Goal: Task Accomplishment & Management: Manage account settings

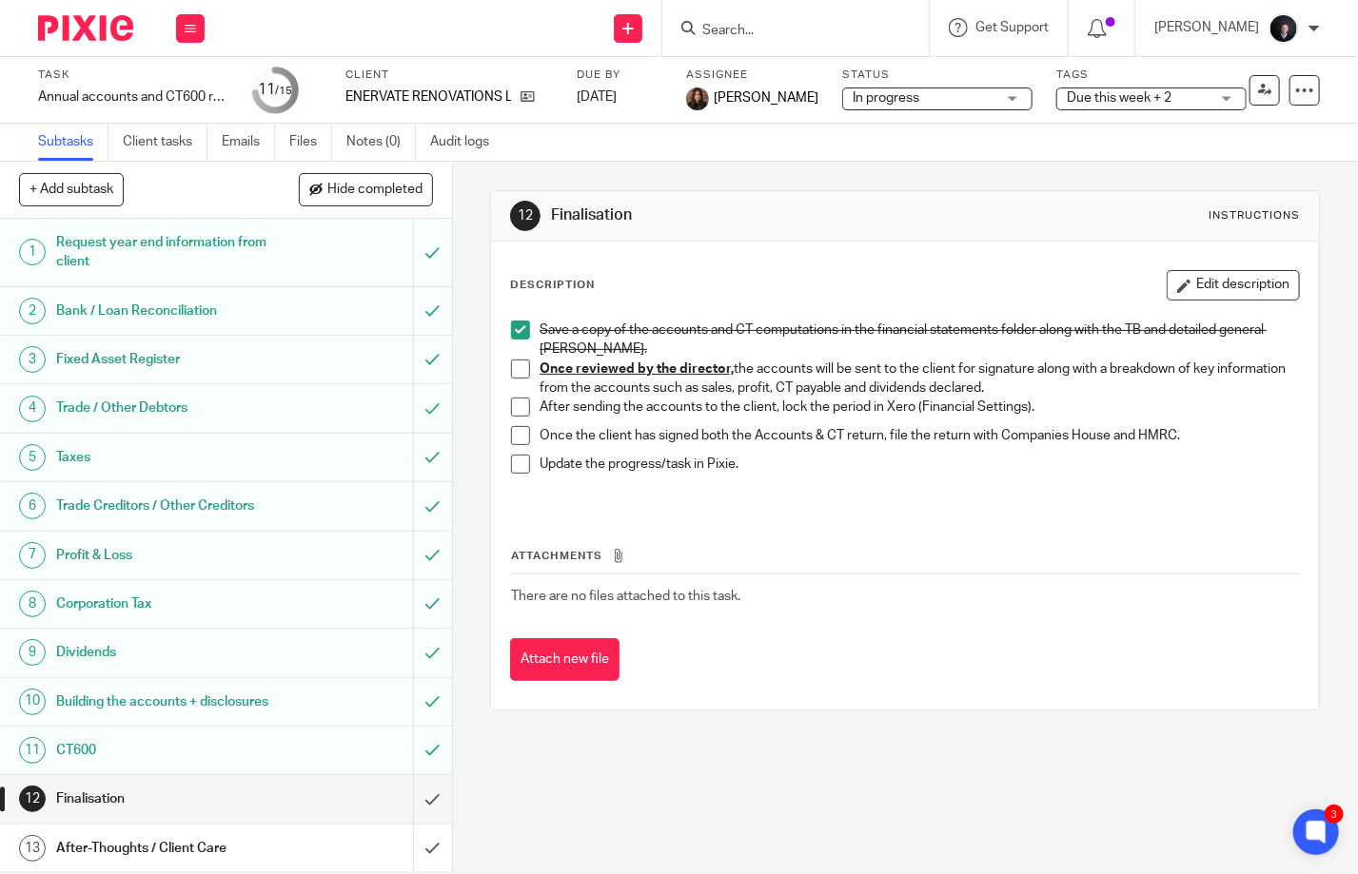
click at [101, 35] on img at bounding box center [85, 28] width 95 height 26
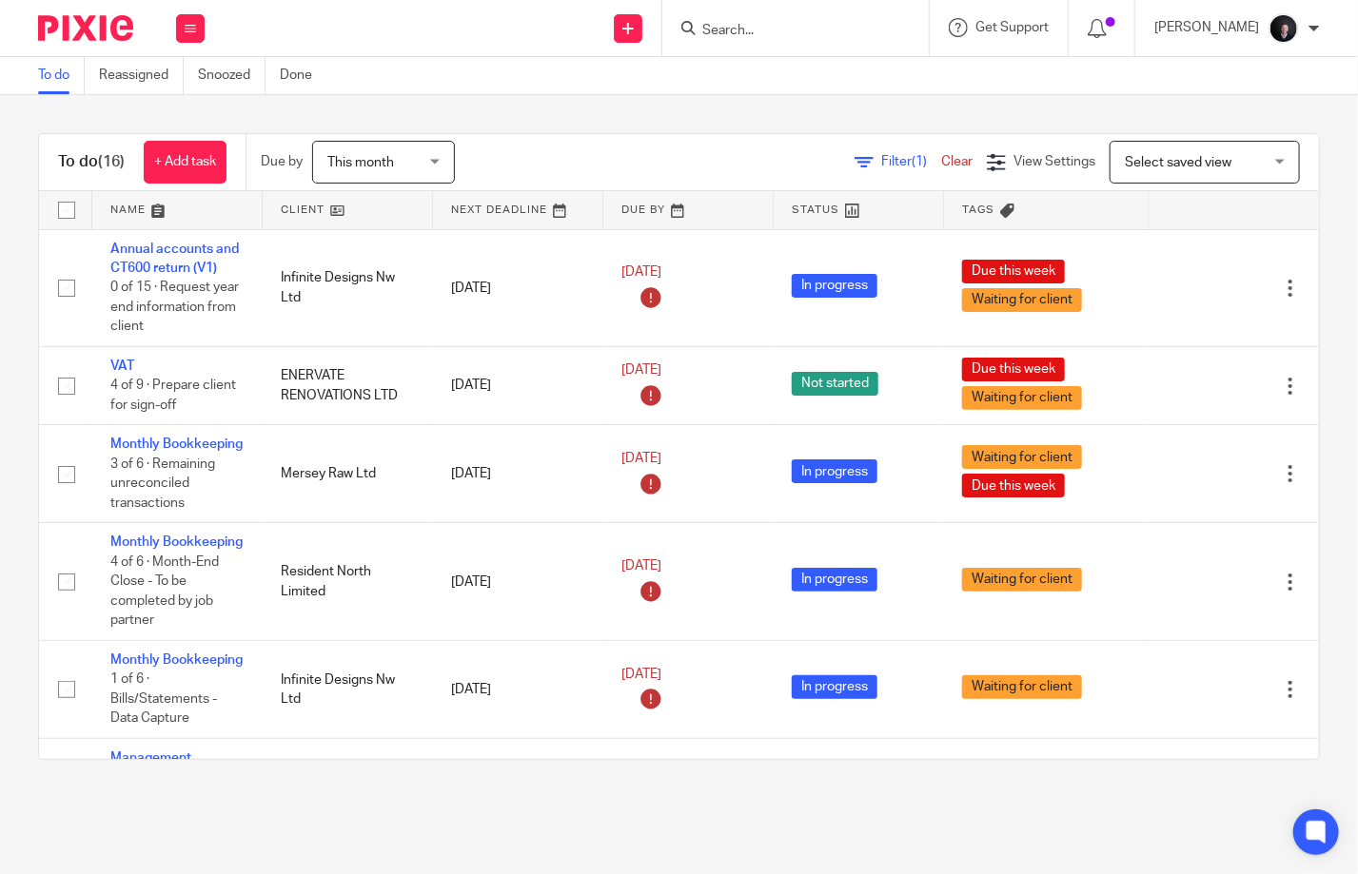
click at [140, 207] on link at bounding box center [176, 210] width 169 height 38
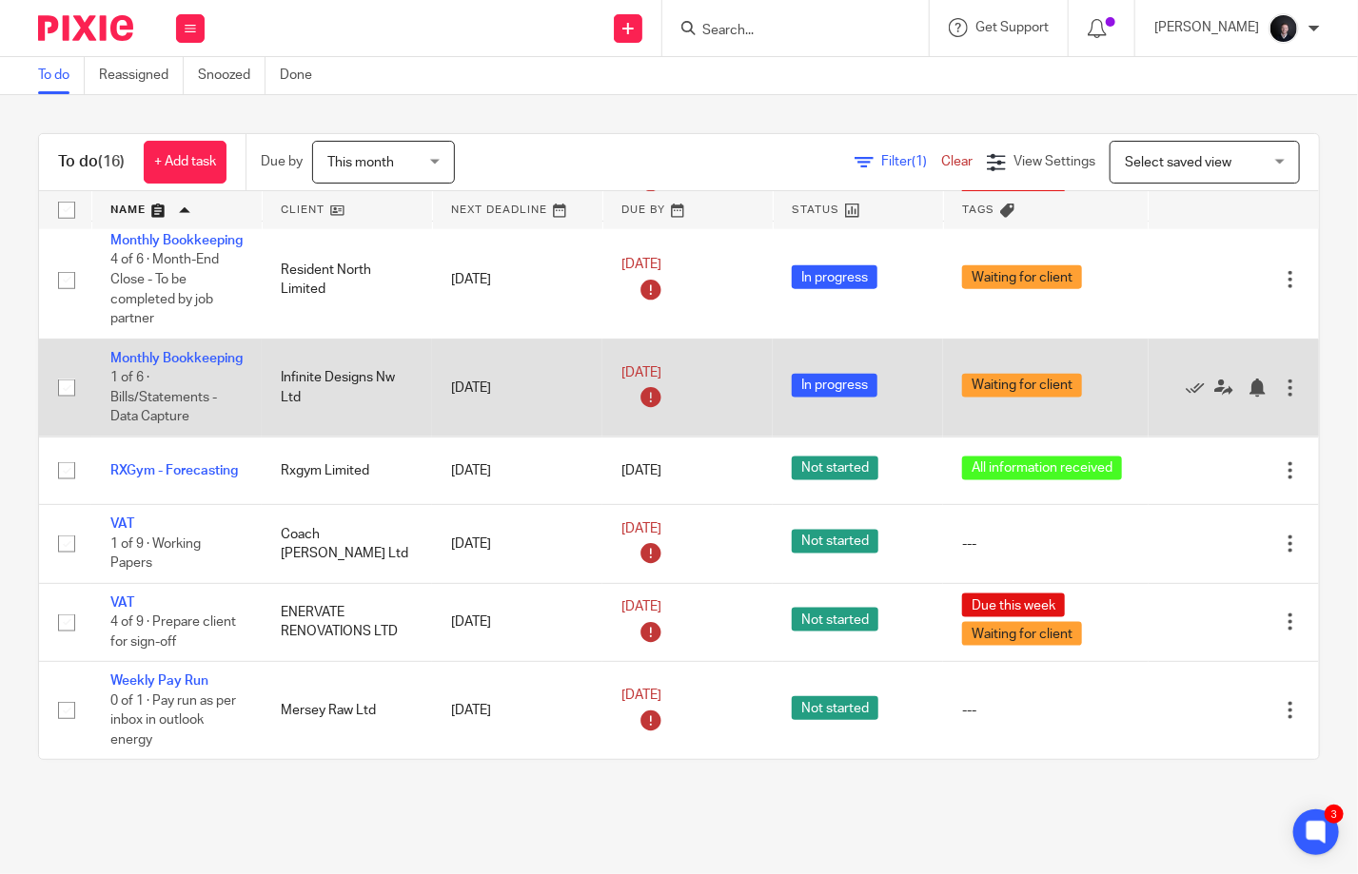
scroll to position [1081, 0]
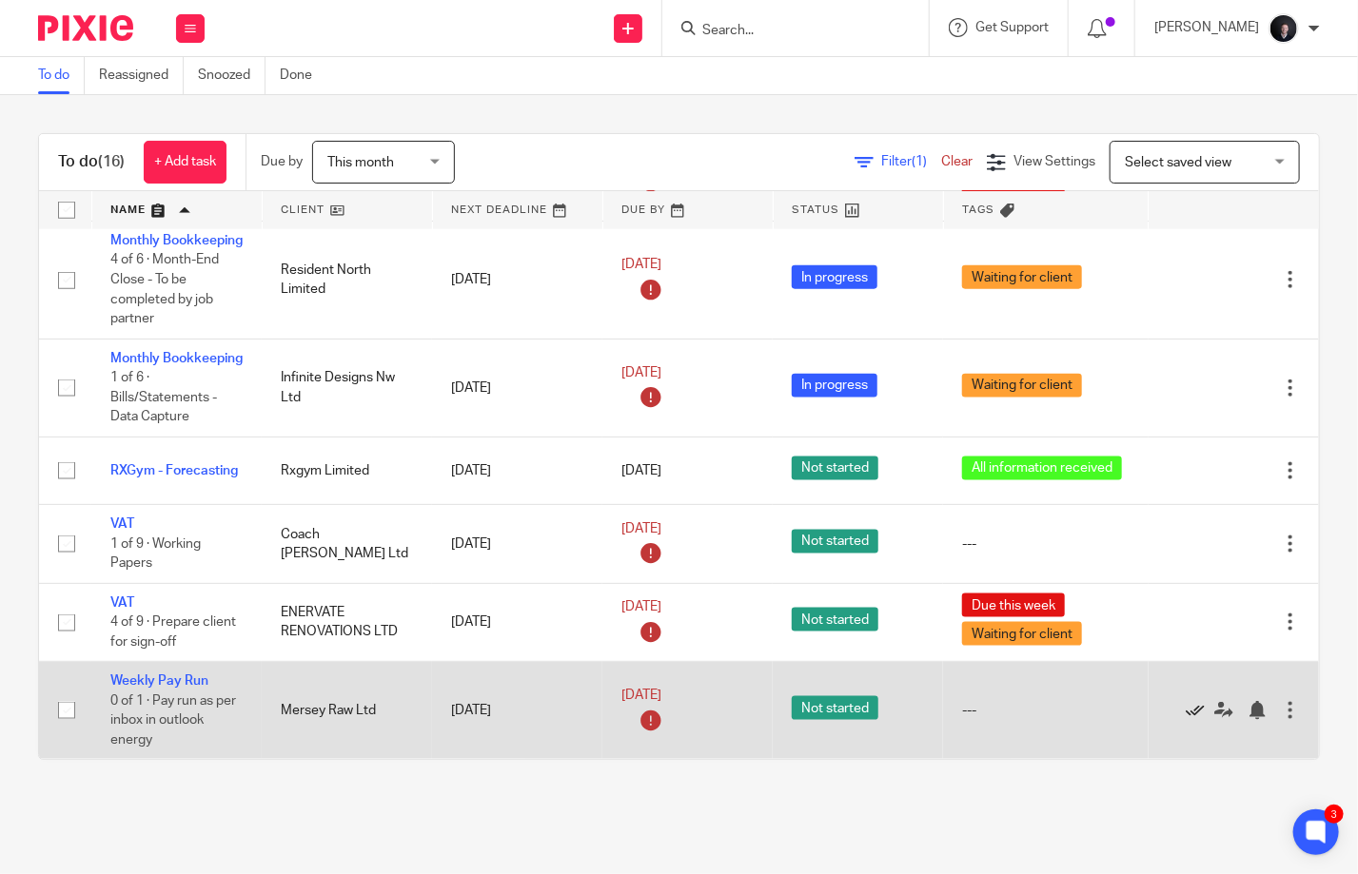
click at [1186, 701] on icon at bounding box center [1195, 710] width 19 height 19
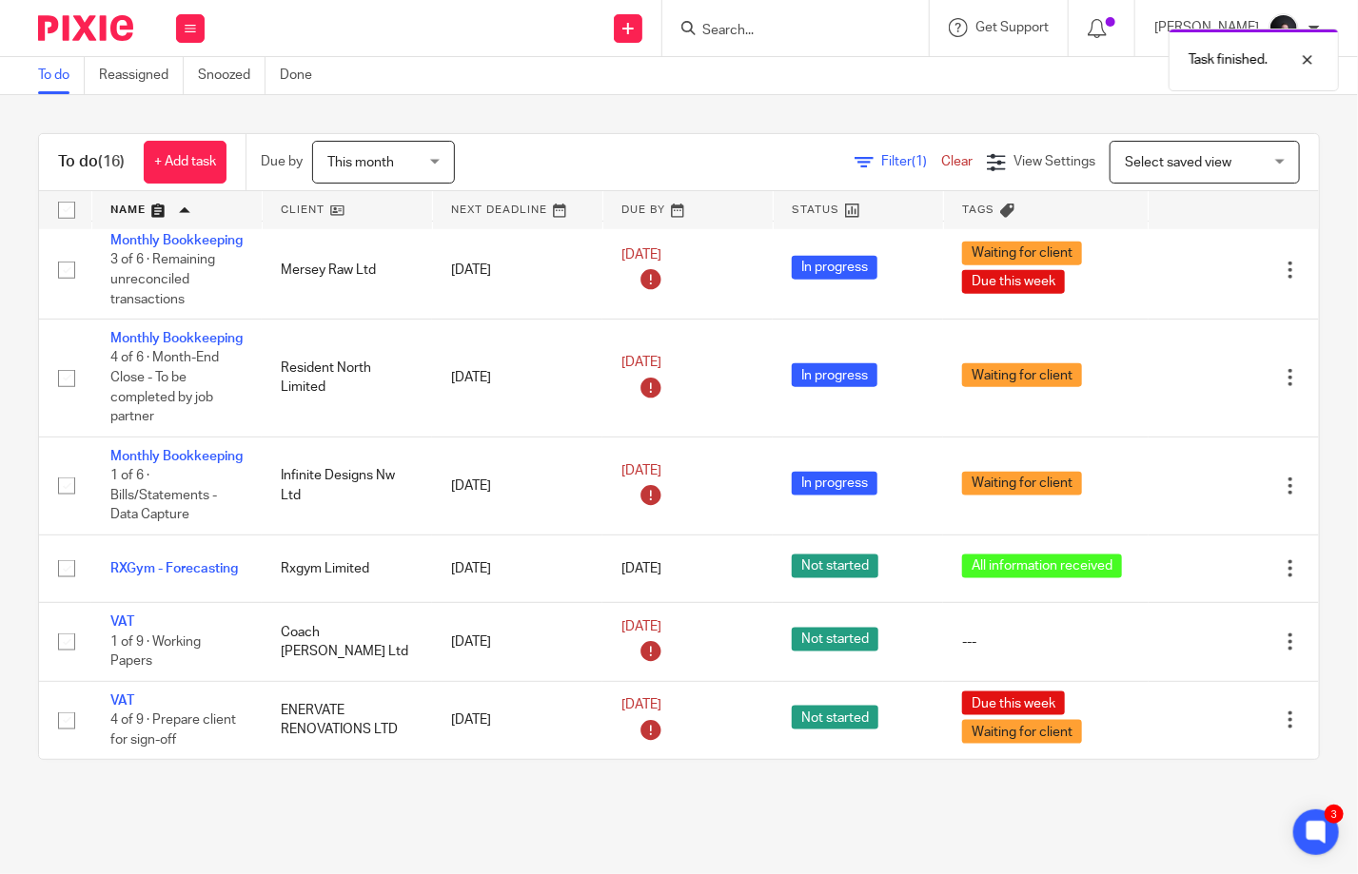
scroll to position [983, 0]
